Goal: Task Accomplishment & Management: Complete application form

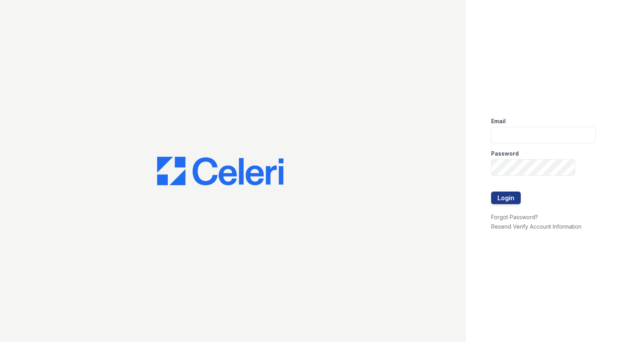
click at [568, 147] on div "Password" at bounding box center [543, 151] width 105 height 16
click at [544, 137] on input "email" at bounding box center [543, 135] width 105 height 17
type input "paystubs@stlcitywide.com"
click at [510, 202] on button "Login" at bounding box center [506, 197] width 30 height 13
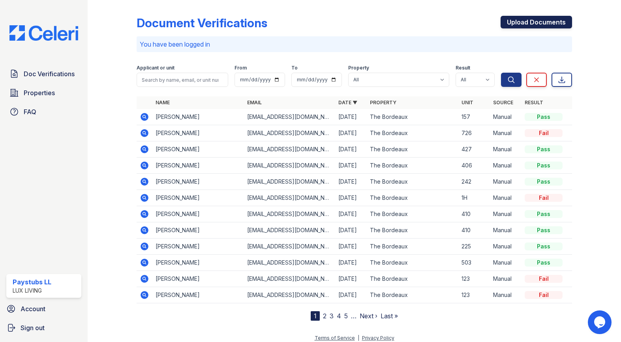
click at [533, 17] on link "Upload Documents" at bounding box center [535, 22] width 71 height 13
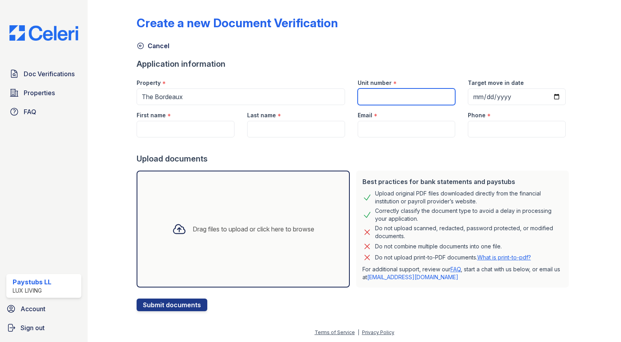
click at [396, 93] on input "Unit number" at bounding box center [406, 96] width 98 height 17
click at [404, 97] on input "Unit number" at bounding box center [406, 96] width 98 height 17
type input "411"
click at [499, 100] on input "Target move in date" at bounding box center [516, 96] width 98 height 17
click at [560, 95] on input "Target move in date" at bounding box center [516, 96] width 98 height 17
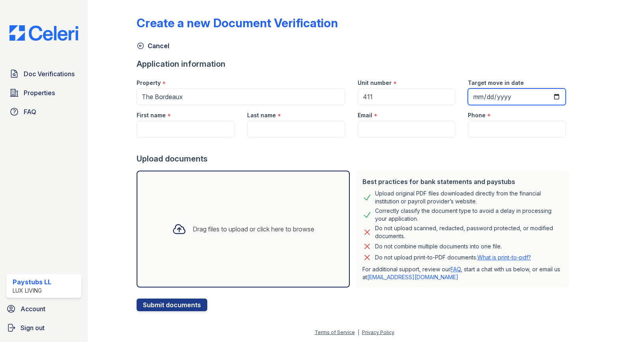
click at [555, 101] on input "[DATE]" at bounding box center [516, 96] width 98 height 17
click at [556, 99] on input "[DATE]" at bounding box center [516, 96] width 98 height 17
type input "[DATE]"
click at [158, 123] on input "First name" at bounding box center [186, 129] width 98 height 17
paste input "[PERSON_NAME]"
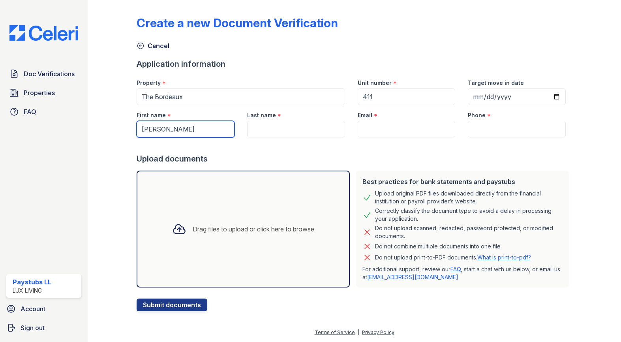
click at [176, 127] on input "[PERSON_NAME]" at bounding box center [186, 129] width 98 height 17
type input "[PERSON_NAME]"
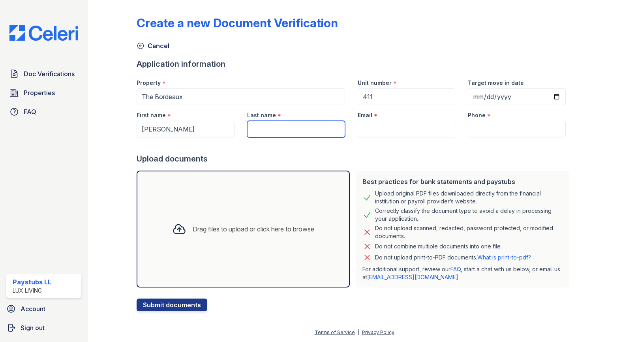
click at [305, 131] on input "Last name" at bounding box center [296, 129] width 98 height 17
paste input "Clervaux"
type input "Clervaux"
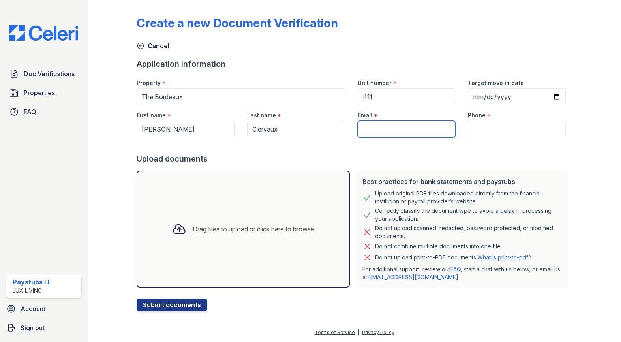
click at [387, 132] on input "Email" at bounding box center [406, 129] width 98 height 17
type input "[EMAIL_ADDRESS][DOMAIN_NAME]"
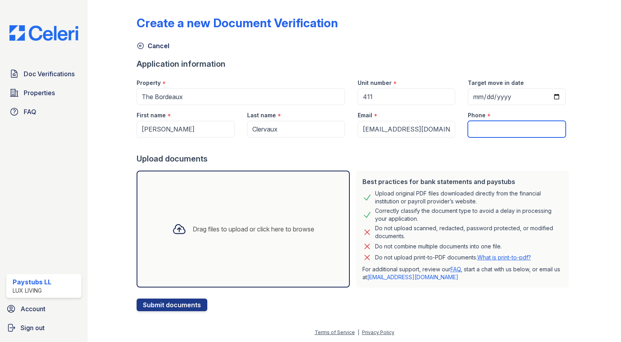
click at [518, 130] on input "Phone" at bounding box center [516, 129] width 98 height 17
type input "3145903998"
click at [494, 163] on div "Upload documents" at bounding box center [354, 158] width 435 height 11
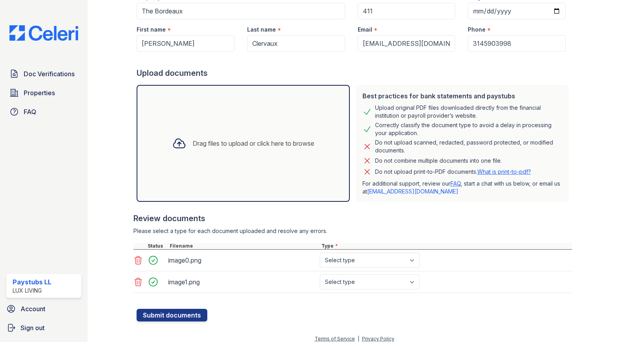
scroll to position [92, 0]
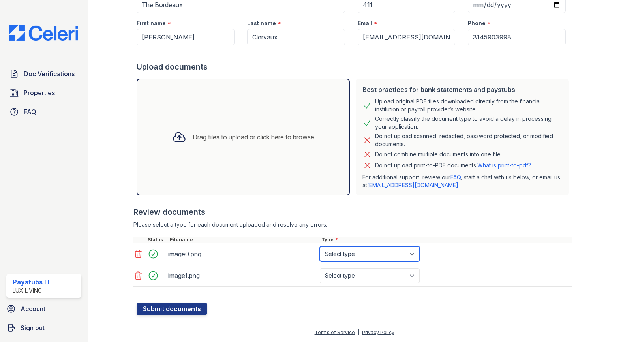
click at [363, 259] on select "Select type Paystub Bank Statement Offer Letter Tax Documents Benefit Award Let…" at bounding box center [370, 253] width 100 height 15
click at [320, 246] on select "Select type Paystub Bank Statement Offer Letter Tax Documents Benefit Award Let…" at bounding box center [370, 253] width 100 height 15
click at [350, 257] on select "Select type Paystub Bank Statement Offer Letter Tax Documents Benefit Award Let…" at bounding box center [370, 253] width 100 height 15
select select "paystub"
click at [320, 246] on select "Select type Paystub Bank Statement Offer Letter Tax Documents Benefit Award Let…" at bounding box center [370, 253] width 100 height 15
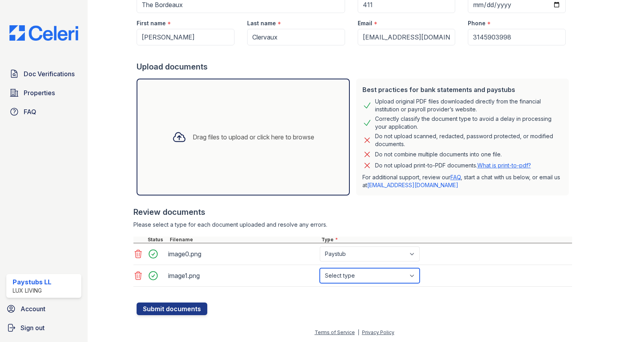
click at [346, 273] on select "Select type Paystub Bank Statement Offer Letter Tax Documents Benefit Award Let…" at bounding box center [370, 275] width 100 height 15
select select "paystub"
click at [320, 268] on select "Select type Paystub Bank Statement Offer Letter Tax Documents Benefit Award Let…" at bounding box center [370, 275] width 100 height 15
click at [167, 303] on button "Submit documents" at bounding box center [172, 308] width 71 height 13
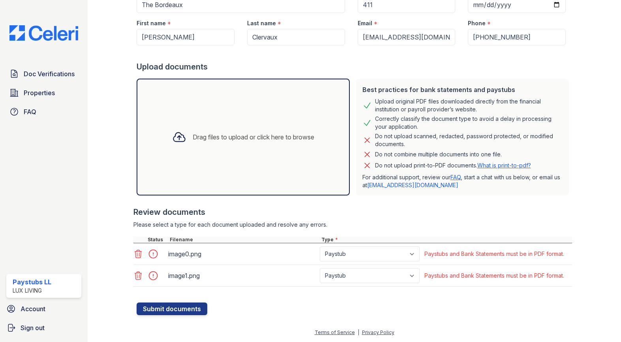
scroll to position [122, 0]
